Goal: Transaction & Acquisition: Download file/media

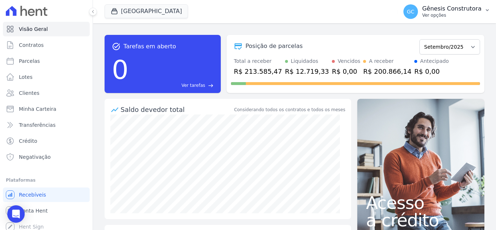
click at [449, 5] on p "Gênesis Construtora" at bounding box center [452, 8] width 59 height 7
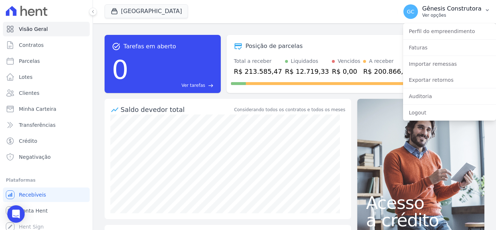
click at [446, 14] on p "Ver opções" at bounding box center [452, 15] width 59 height 6
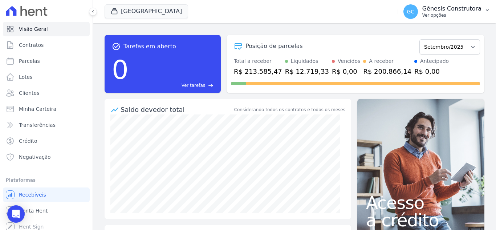
click at [448, 13] on p "Ver opções" at bounding box center [452, 15] width 59 height 6
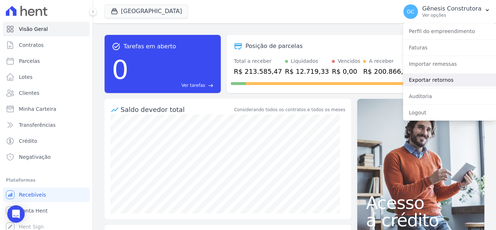
click at [446, 79] on link "Exportar retornos" at bounding box center [449, 79] width 93 height 13
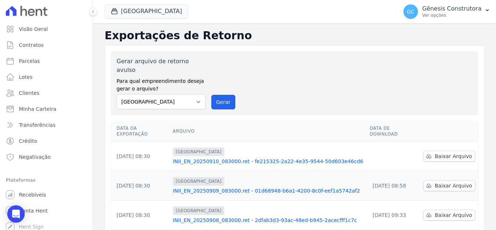
click at [218, 95] on button "Gerar" at bounding box center [223, 102] width 24 height 15
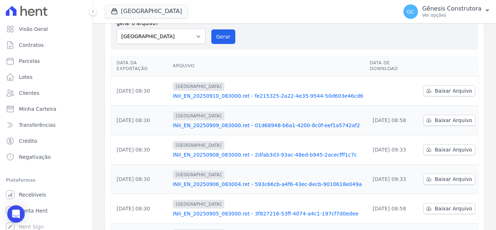
scroll to position [109, 0]
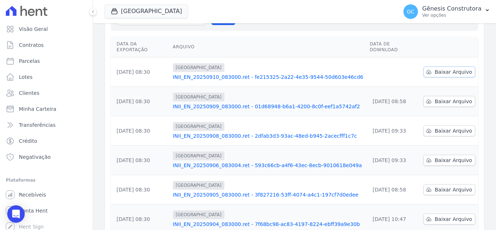
click at [448, 68] on span "Baixar Arquivo" at bounding box center [453, 71] width 37 height 7
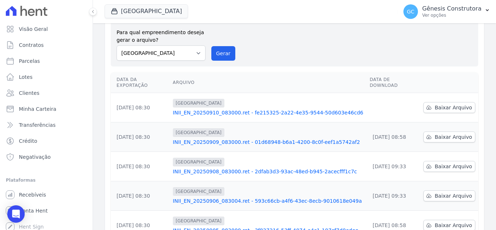
scroll to position [0, 0]
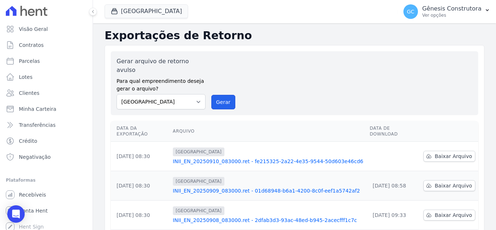
drag, startPoint x: 226, startPoint y: 93, endPoint x: 274, endPoint y: 72, distance: 52.4
click at [226, 95] on button "Gerar" at bounding box center [223, 102] width 24 height 15
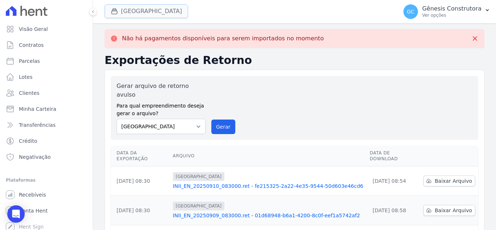
click at [135, 7] on button "[GEOGRAPHIC_DATA]" at bounding box center [147, 11] width 84 height 14
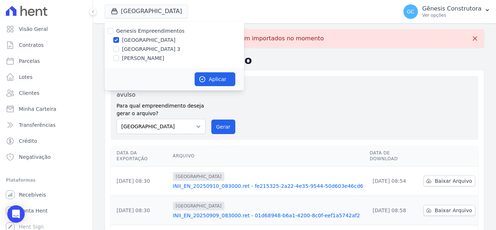
click at [142, 49] on label "[GEOGRAPHIC_DATA] 3" at bounding box center [151, 49] width 59 height 8
click at [119, 49] on input "[GEOGRAPHIC_DATA] 3" at bounding box center [116, 49] width 6 height 6
checkbox input "true"
click at [141, 41] on label "[GEOGRAPHIC_DATA]" at bounding box center [148, 40] width 53 height 8
click at [119, 41] on input "[GEOGRAPHIC_DATA]" at bounding box center [116, 40] width 6 height 6
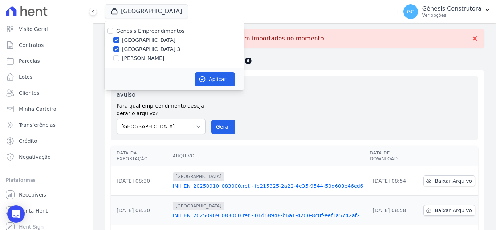
checkbox input "false"
click at [205, 76] on icon "button" at bounding box center [202, 79] width 7 height 7
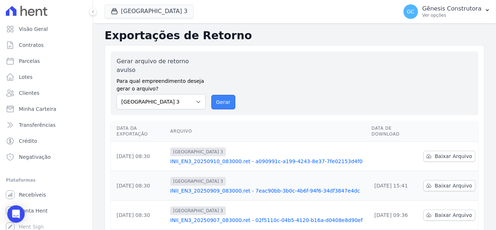
click at [221, 100] on button "Gerar" at bounding box center [223, 102] width 24 height 15
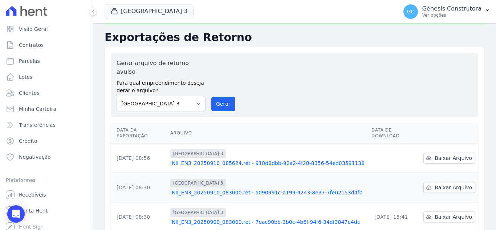
scroll to position [73, 0]
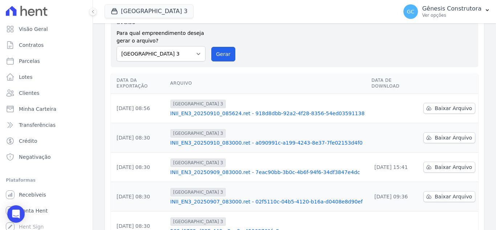
drag, startPoint x: 220, startPoint y: 44, endPoint x: 275, endPoint y: 66, distance: 59.0
click at [220, 47] on button "Gerar" at bounding box center [223, 54] width 24 height 15
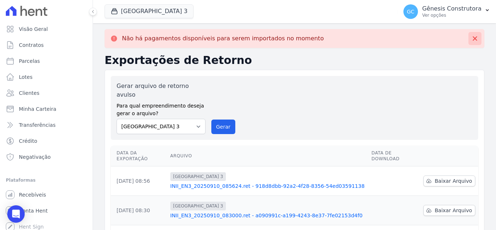
click at [473, 39] on icon at bounding box center [475, 38] width 7 height 7
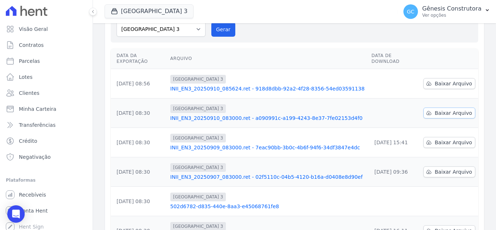
click at [430, 110] on icon at bounding box center [429, 113] width 6 height 6
click at [436, 80] on span "Baixar Arquivo" at bounding box center [453, 83] width 37 height 7
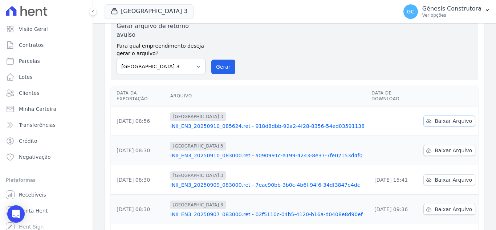
scroll to position [0, 0]
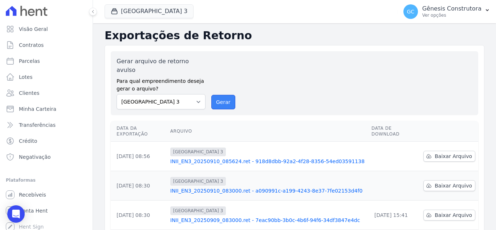
click at [215, 95] on button "Gerar" at bounding box center [223, 102] width 24 height 15
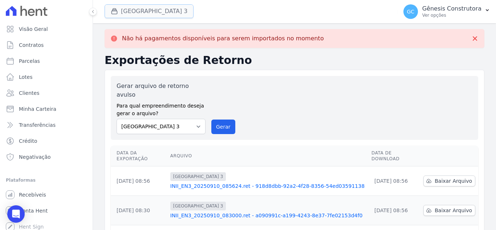
click at [154, 5] on button "[GEOGRAPHIC_DATA] 3" at bounding box center [149, 11] width 89 height 14
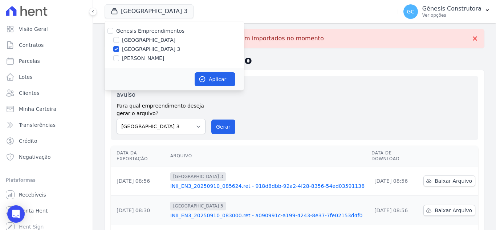
click at [158, 60] on label "[PERSON_NAME]" at bounding box center [143, 59] width 42 height 8
click at [119, 60] on input "[PERSON_NAME]" at bounding box center [116, 58] width 6 height 6
checkbox input "true"
click at [156, 50] on label "[GEOGRAPHIC_DATA] 3" at bounding box center [151, 49] width 59 height 8
click at [119, 50] on input "[GEOGRAPHIC_DATA] 3" at bounding box center [116, 49] width 6 height 6
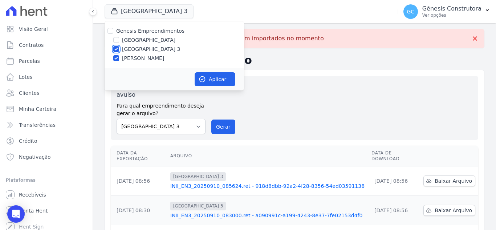
checkbox input "false"
drag, startPoint x: 211, startPoint y: 88, endPoint x: 213, endPoint y: 81, distance: 7.2
click at [213, 82] on div "Aplicar" at bounding box center [175, 79] width 140 height 23
click at [214, 77] on button "Aplicar" at bounding box center [215, 79] width 41 height 14
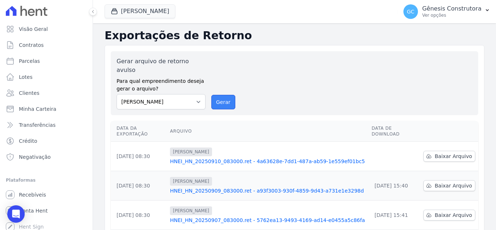
click at [226, 97] on button "Gerar" at bounding box center [223, 102] width 24 height 15
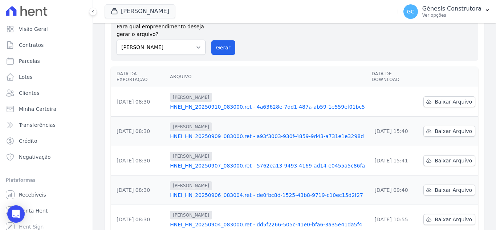
scroll to position [109, 0]
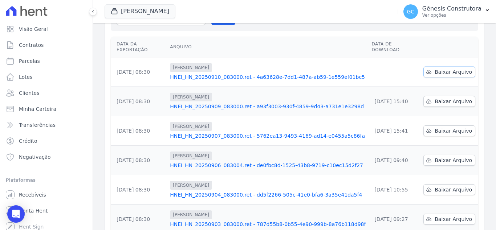
click at [447, 68] on span "Baixar Arquivo" at bounding box center [453, 71] width 37 height 7
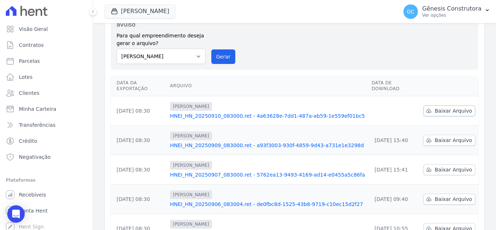
scroll to position [0, 0]
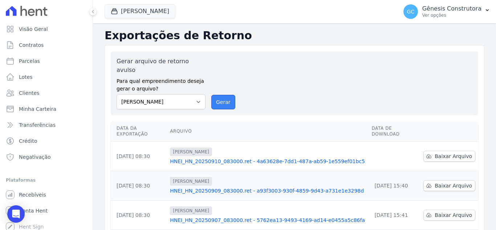
click at [223, 96] on button "Gerar" at bounding box center [223, 102] width 24 height 15
